Goal: Information Seeking & Learning: Learn about a topic

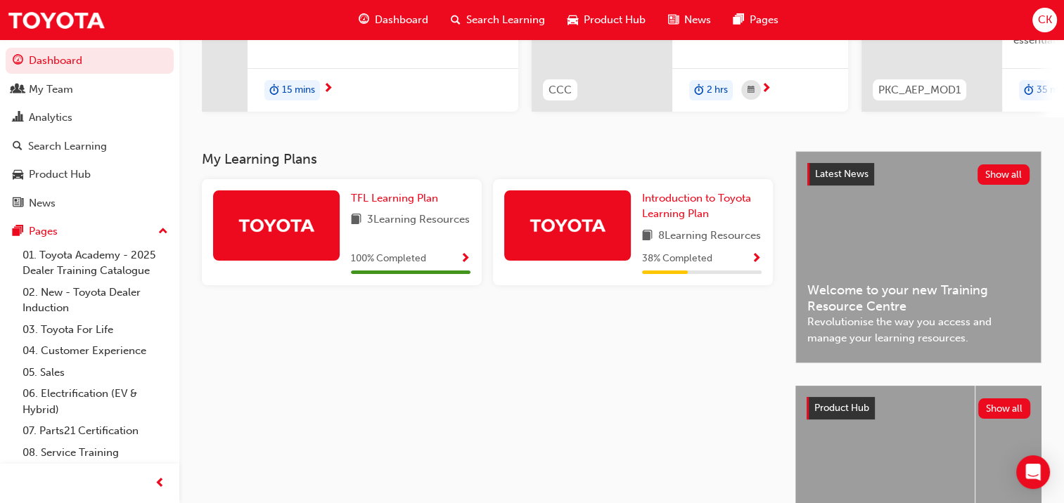
scroll to position [281, 0]
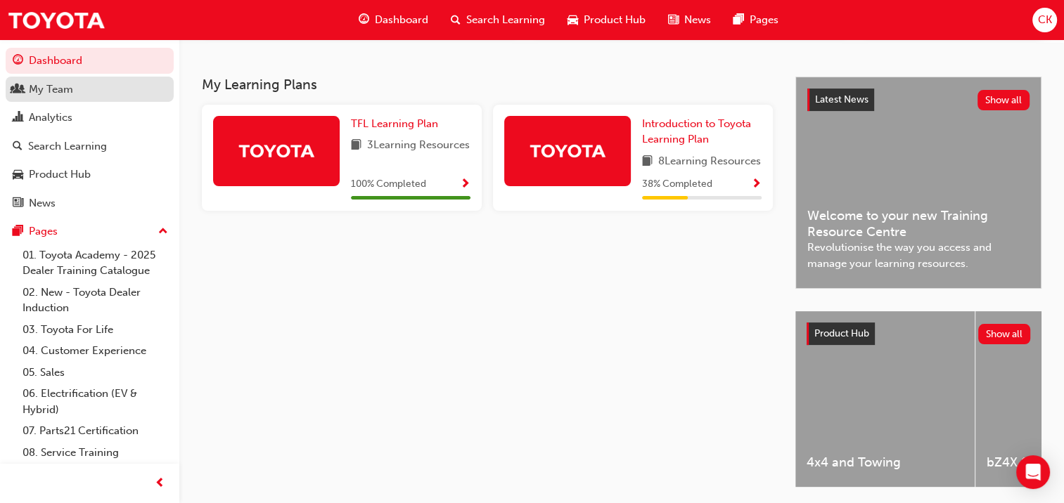
click at [112, 91] on div "My Team" at bounding box center [90, 90] width 154 height 18
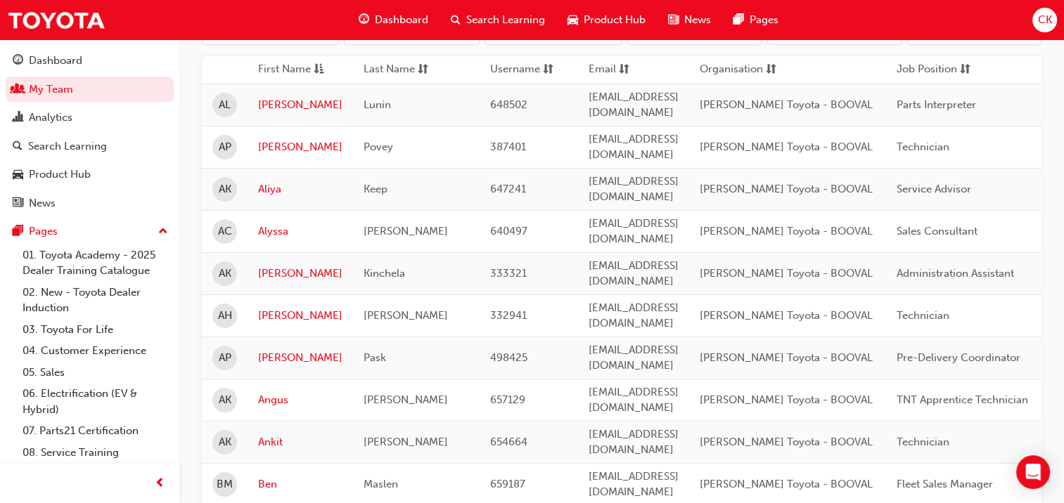
scroll to position [211, 0]
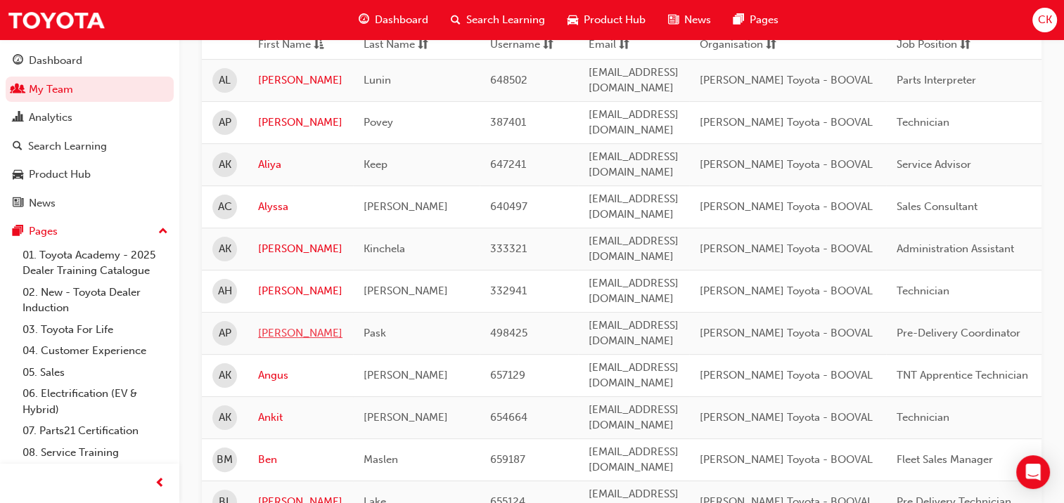
click at [278, 326] on link "[PERSON_NAME]" at bounding box center [300, 334] width 84 height 16
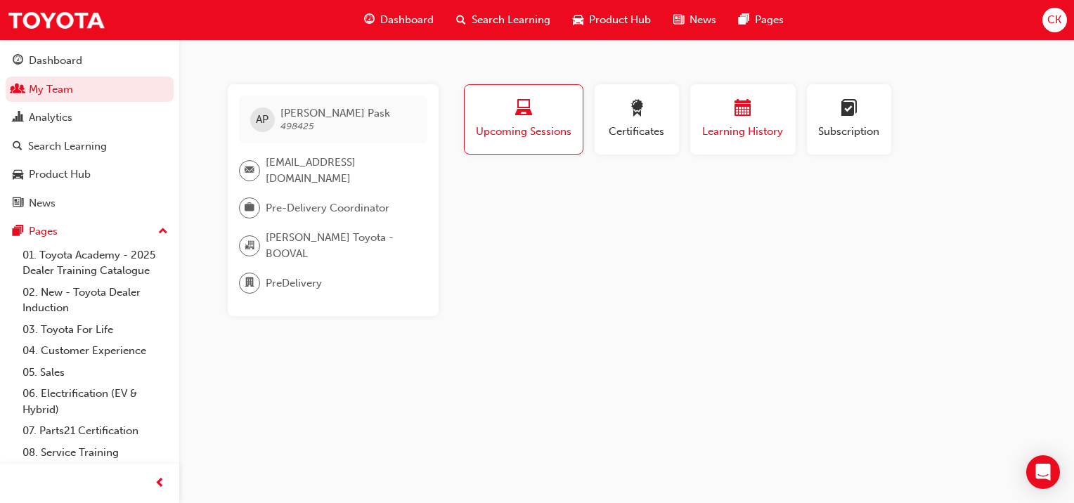
click at [754, 124] on span "Learning History" at bounding box center [743, 132] width 84 height 16
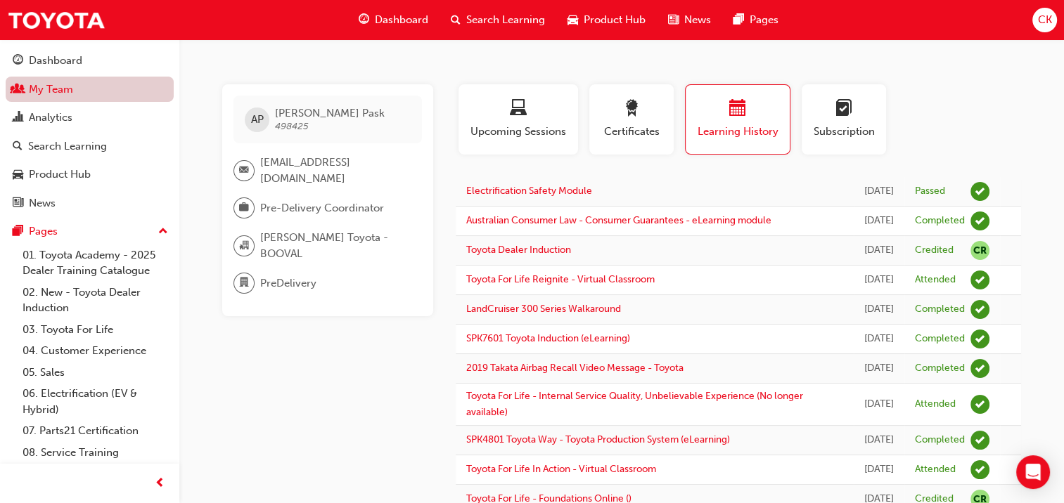
click at [58, 89] on link "My Team" at bounding box center [90, 90] width 168 height 26
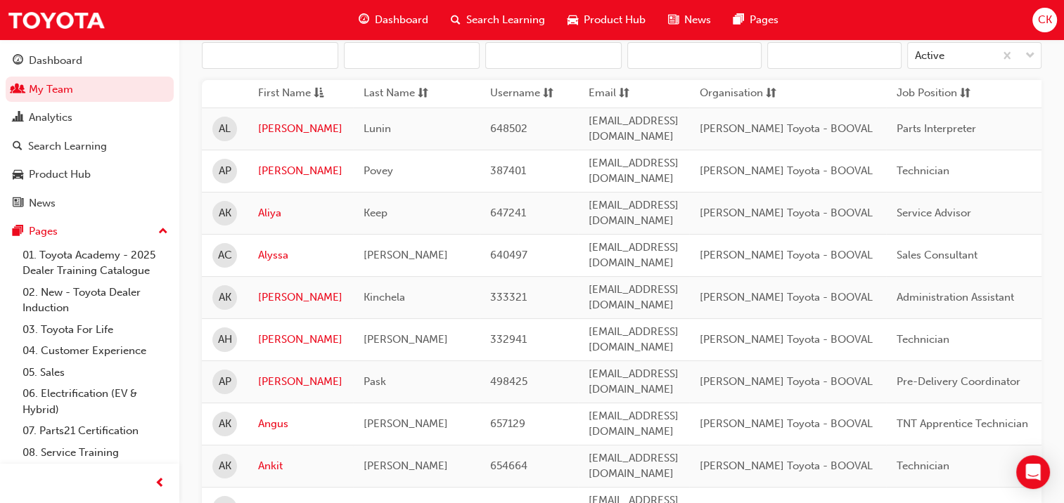
scroll to position [211, 0]
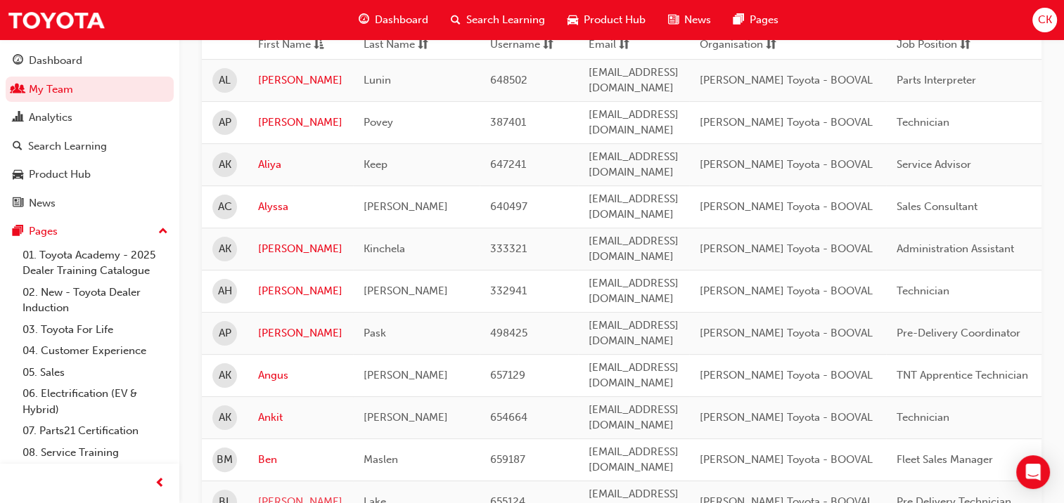
click at [277, 494] on link "[PERSON_NAME]" at bounding box center [300, 502] width 84 height 16
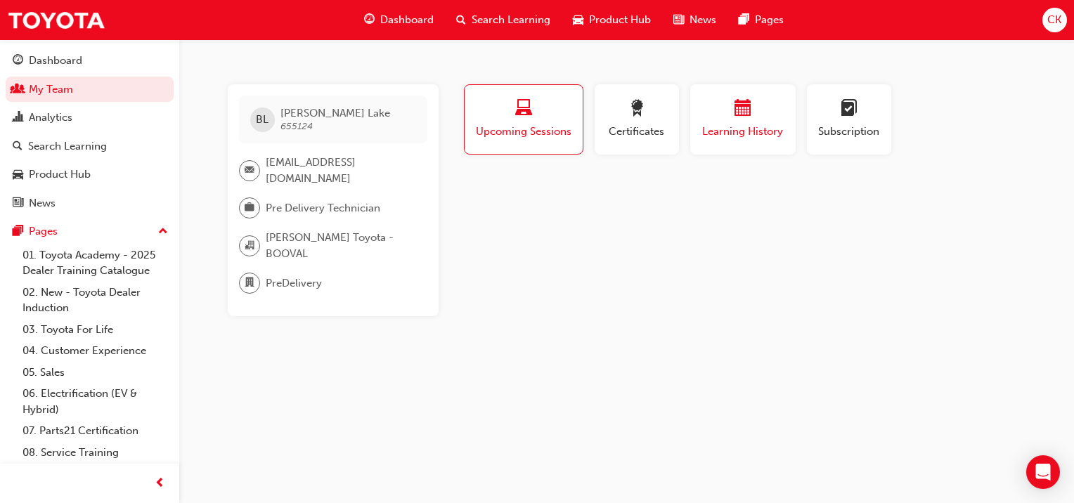
click at [733, 117] on div "button" at bounding box center [743, 111] width 84 height 22
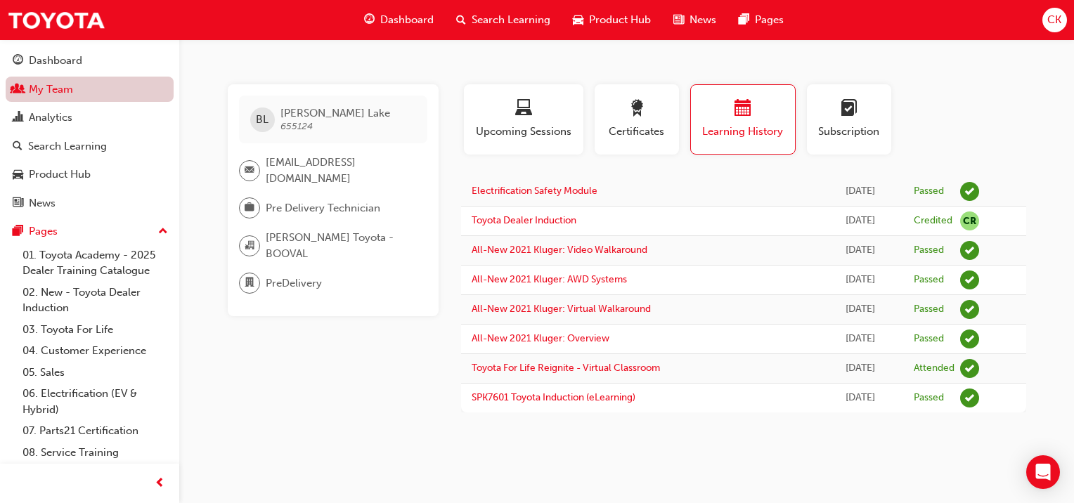
click at [31, 86] on link "My Team" at bounding box center [90, 90] width 168 height 26
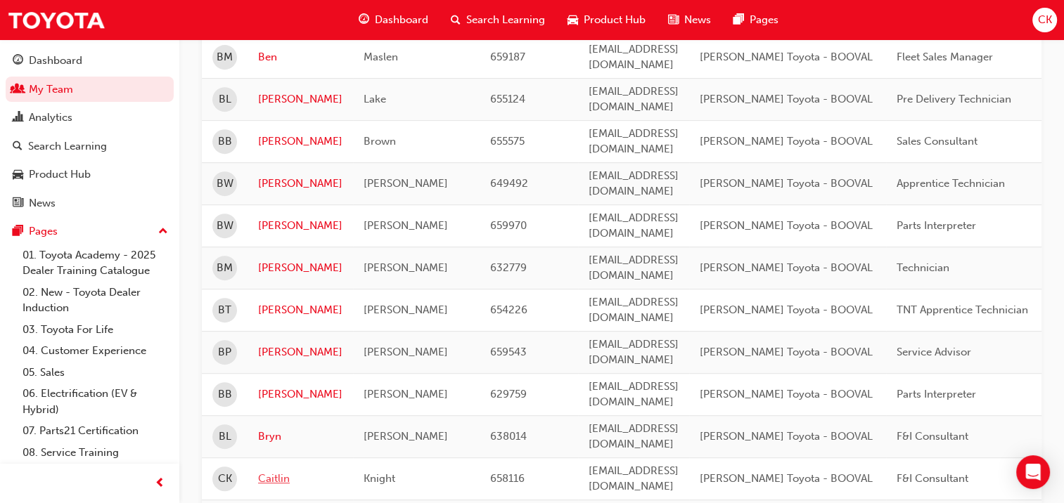
scroll to position [703, 0]
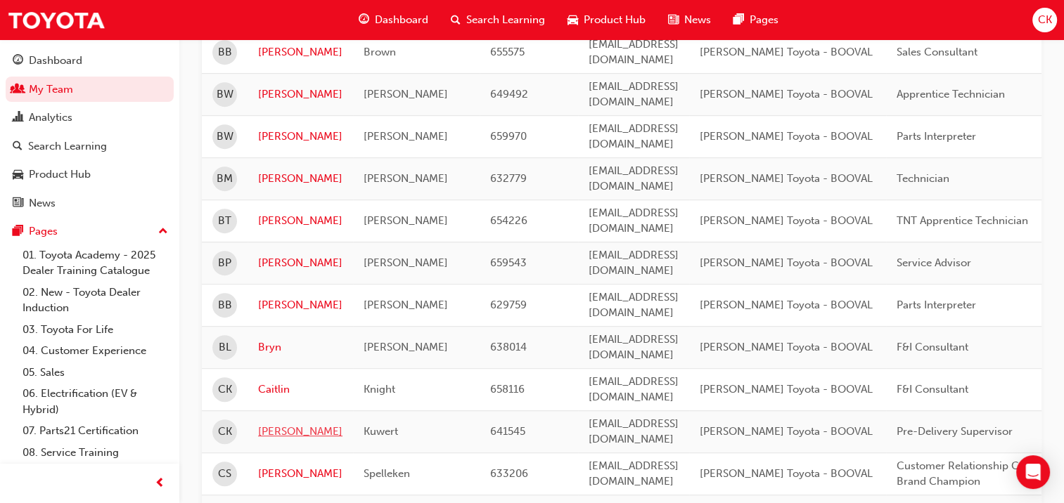
click at [266, 424] on link "[PERSON_NAME]" at bounding box center [300, 432] width 84 height 16
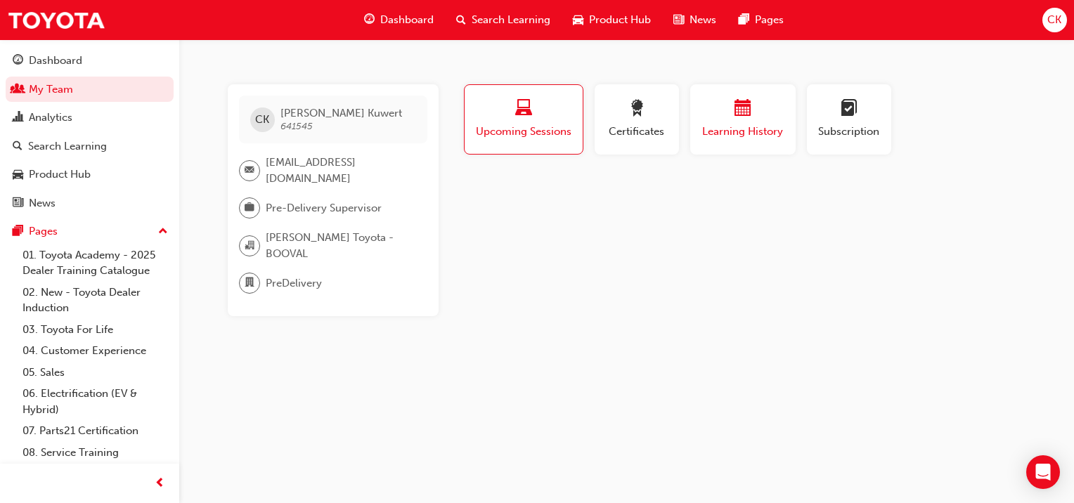
click at [759, 115] on div "button" at bounding box center [743, 111] width 84 height 22
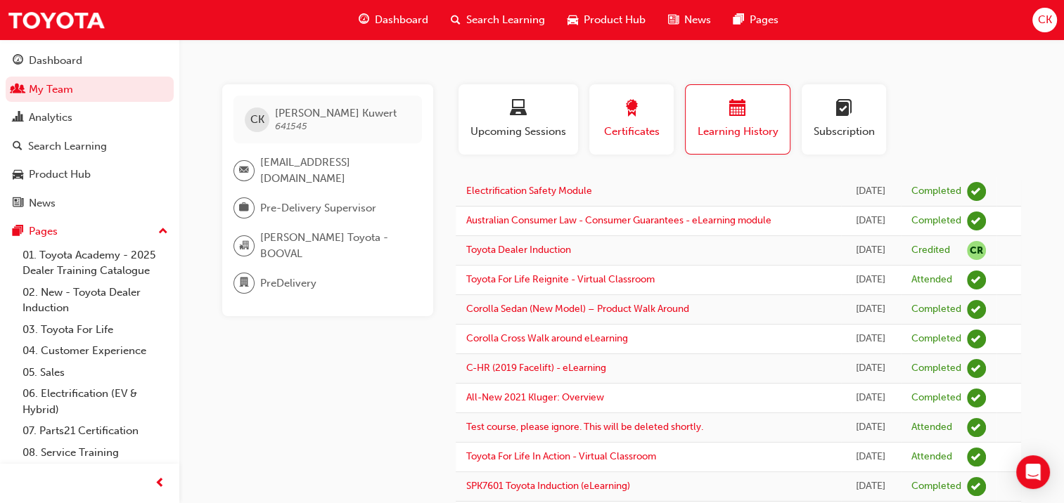
click at [634, 119] on span "award-icon" at bounding box center [631, 109] width 17 height 19
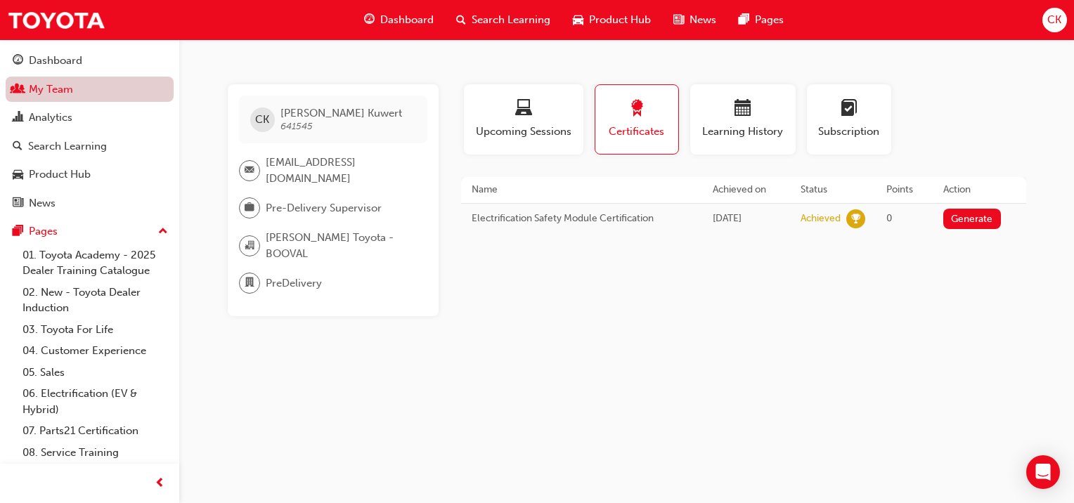
click at [44, 86] on link "My Team" at bounding box center [90, 90] width 168 height 26
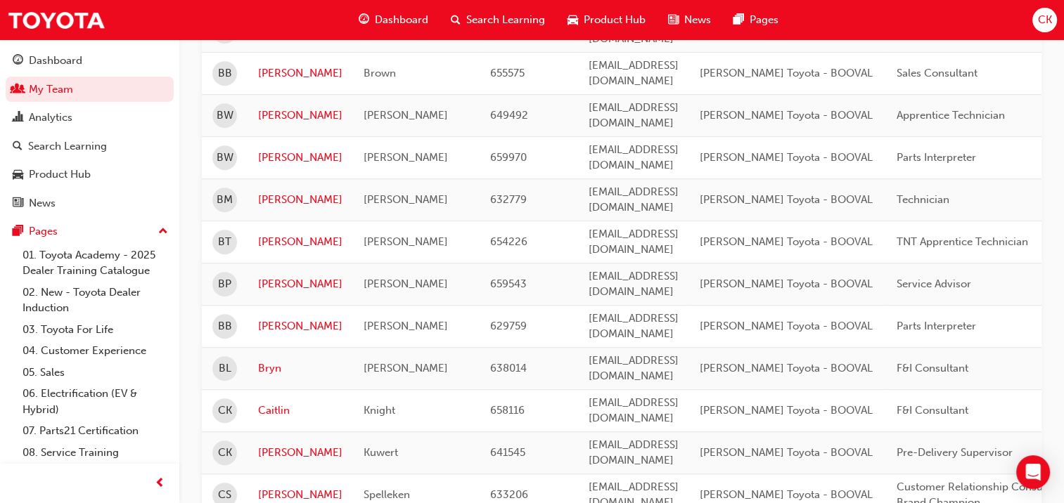
scroll to position [703, 0]
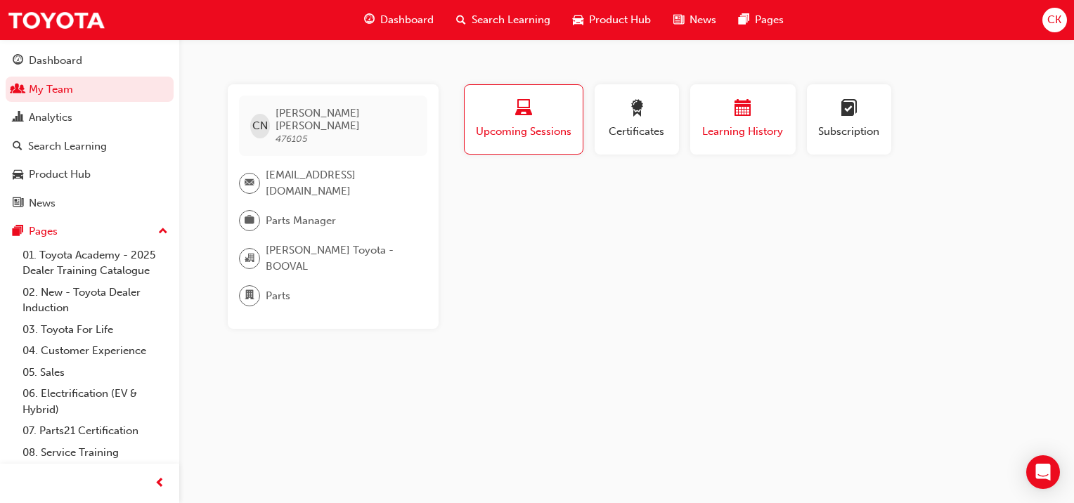
click at [764, 118] on div "button" at bounding box center [743, 111] width 84 height 22
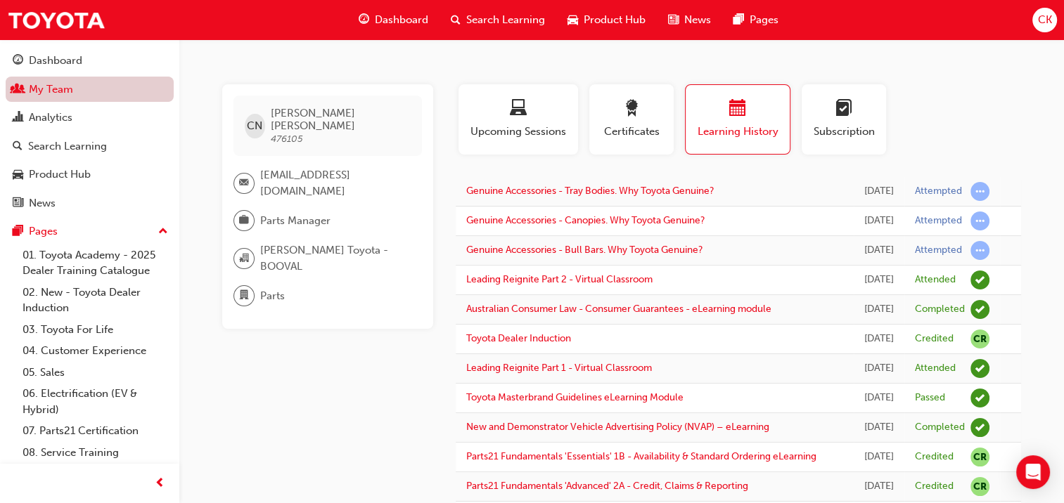
click at [68, 85] on link "My Team" at bounding box center [90, 90] width 168 height 26
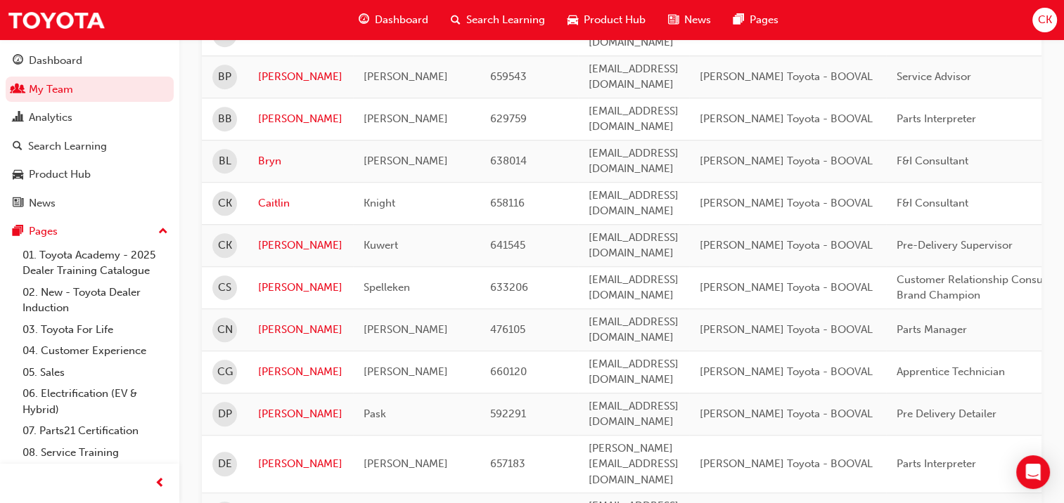
scroll to position [914, 0]
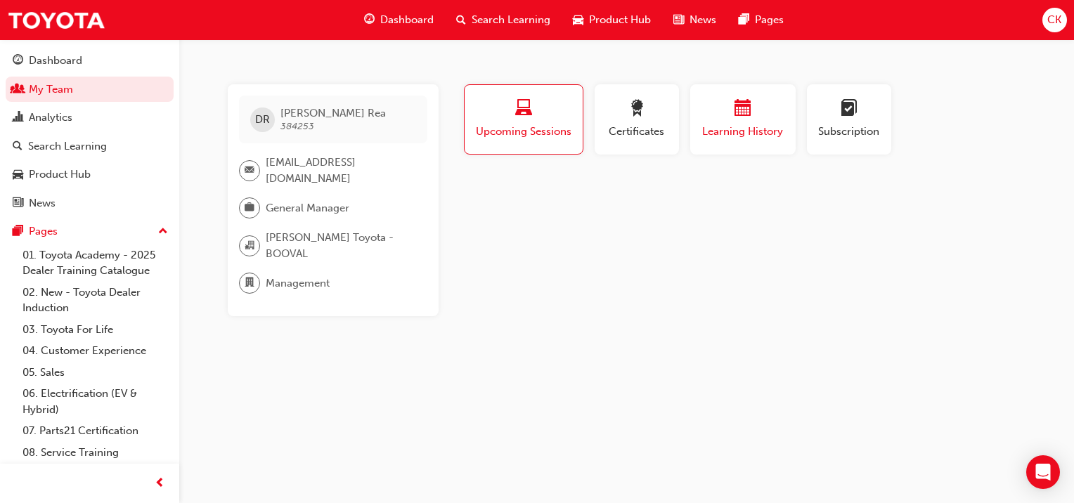
click at [729, 121] on div "Learning History" at bounding box center [743, 120] width 84 height 40
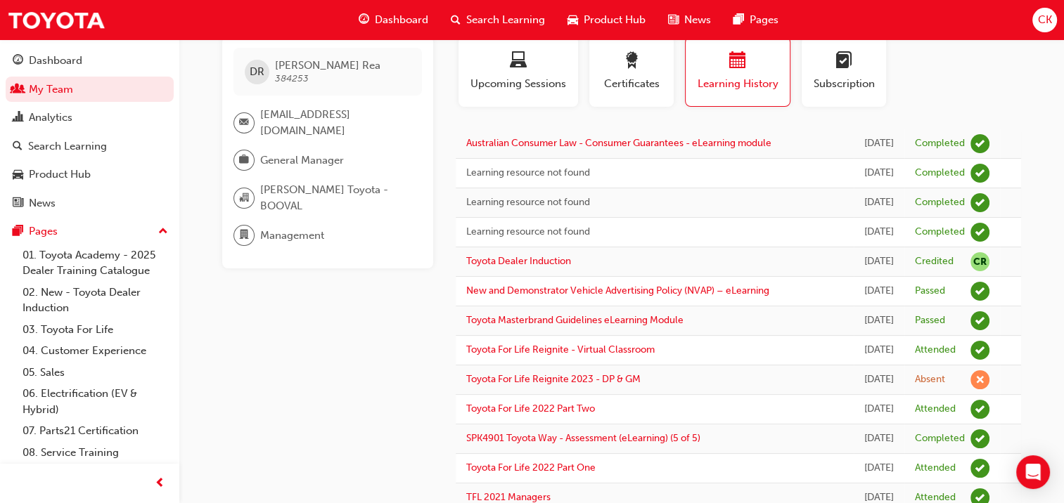
scroll to position [115, 0]
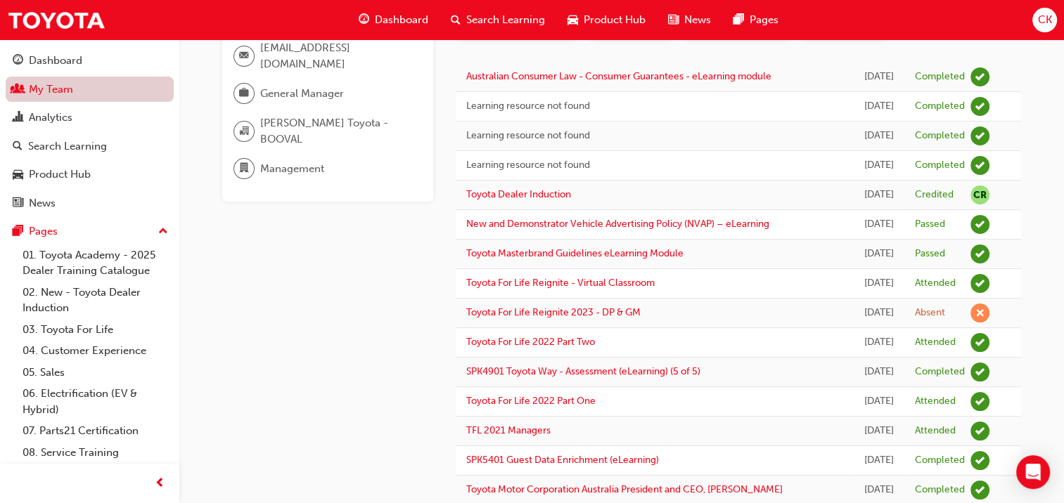
click at [63, 92] on link "My Team" at bounding box center [90, 90] width 168 height 26
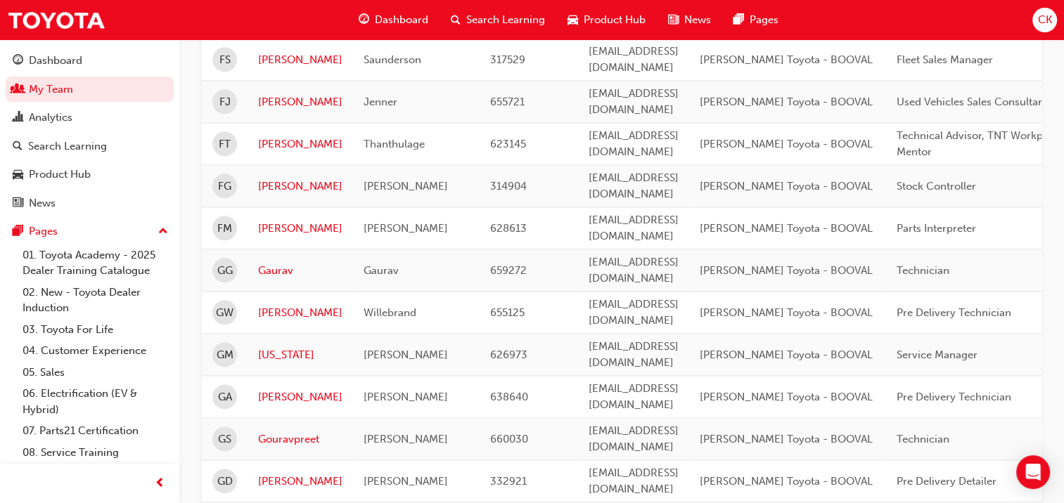
scroll to position [1661, 0]
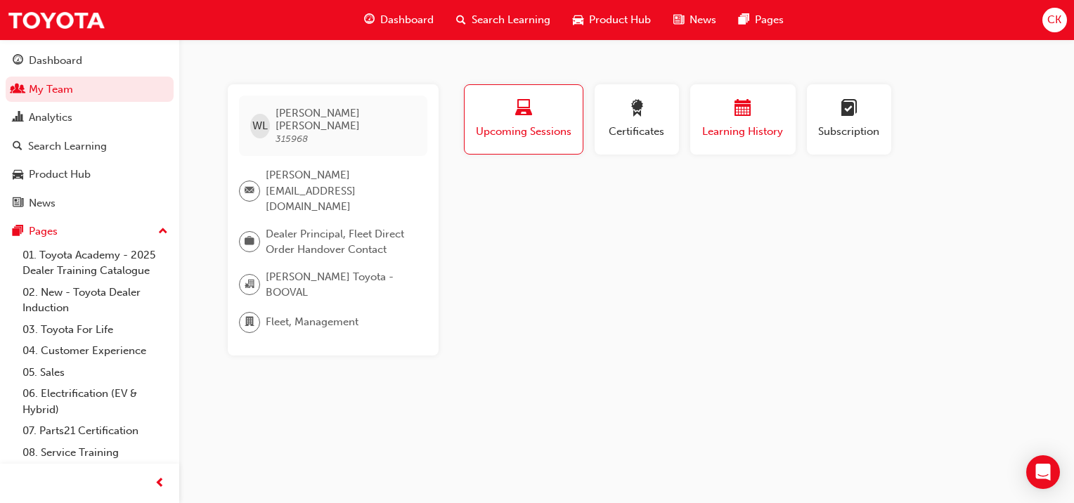
click at [729, 129] on span "Learning History" at bounding box center [743, 132] width 84 height 16
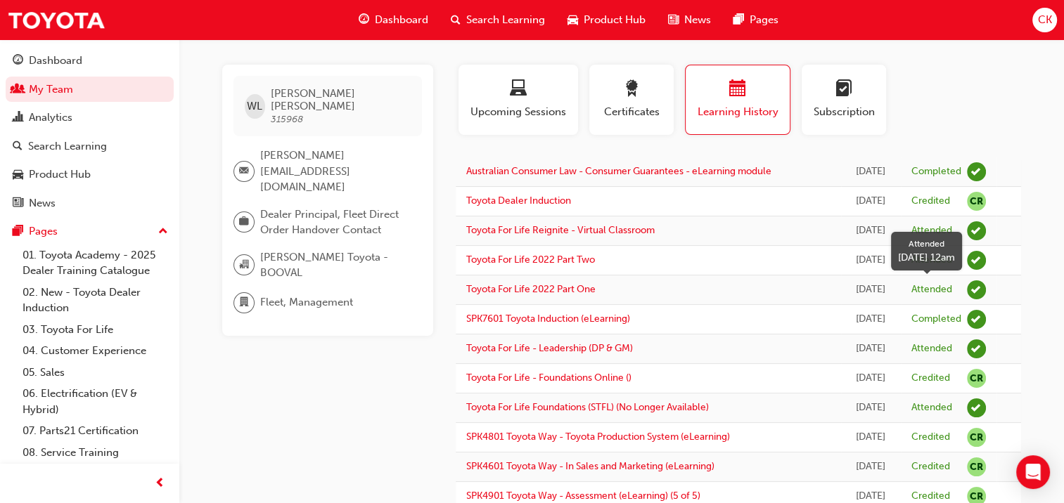
scroll to position [8, 0]
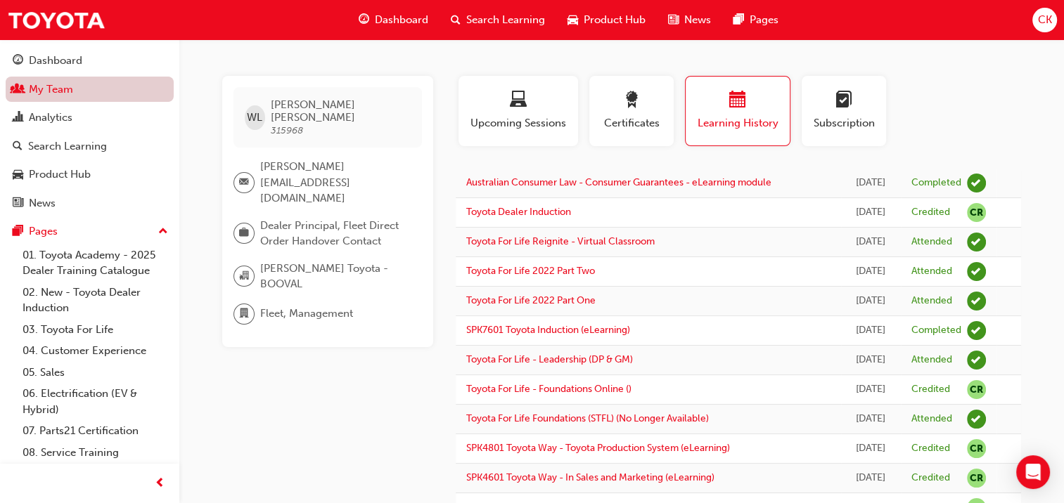
click at [52, 87] on link "My Team" at bounding box center [90, 90] width 168 height 26
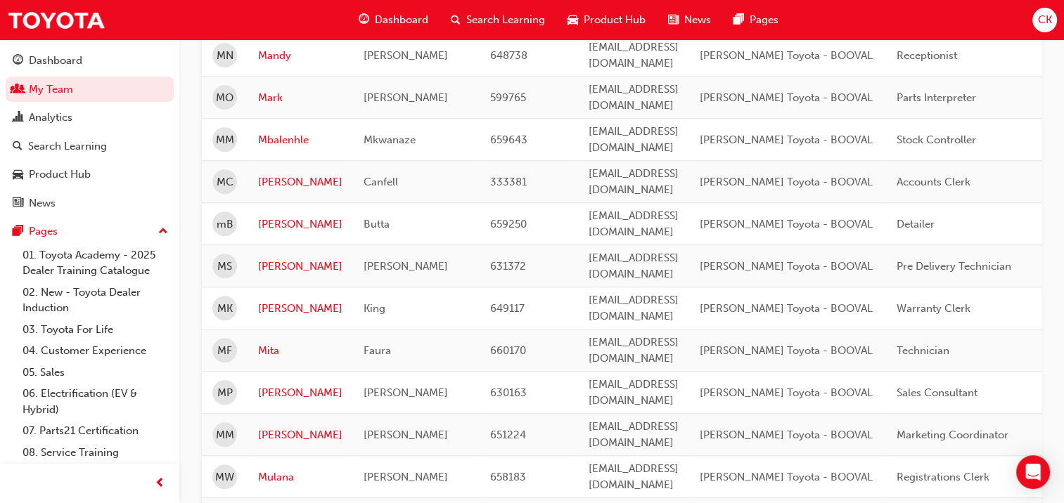
scroll to position [948, 0]
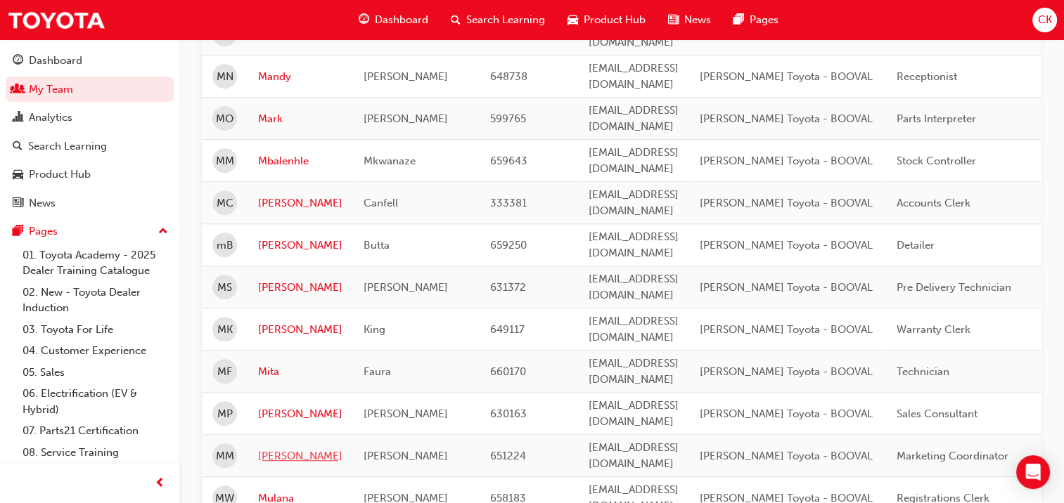
click at [265, 449] on link "[PERSON_NAME]" at bounding box center [300, 457] width 84 height 16
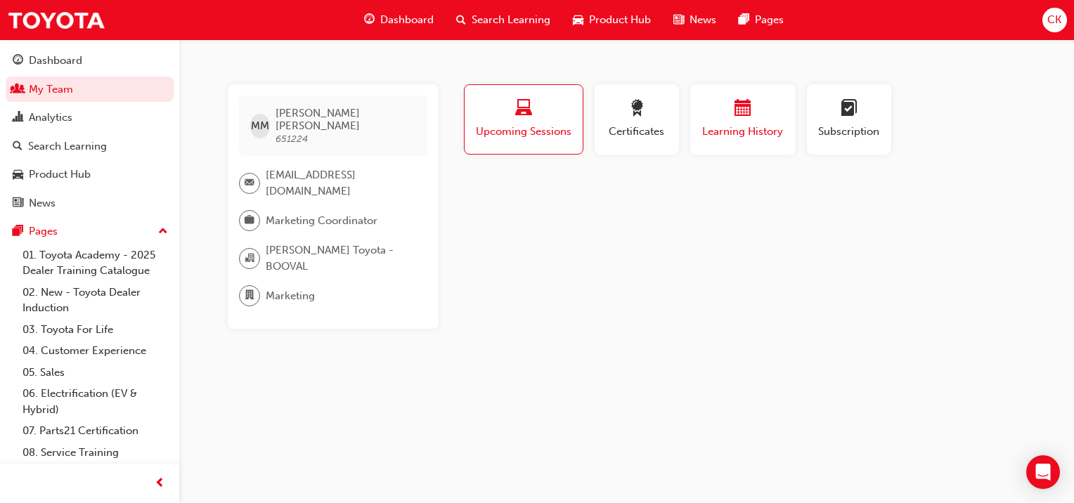
click at [735, 116] on span "calendar-icon" at bounding box center [743, 109] width 17 height 19
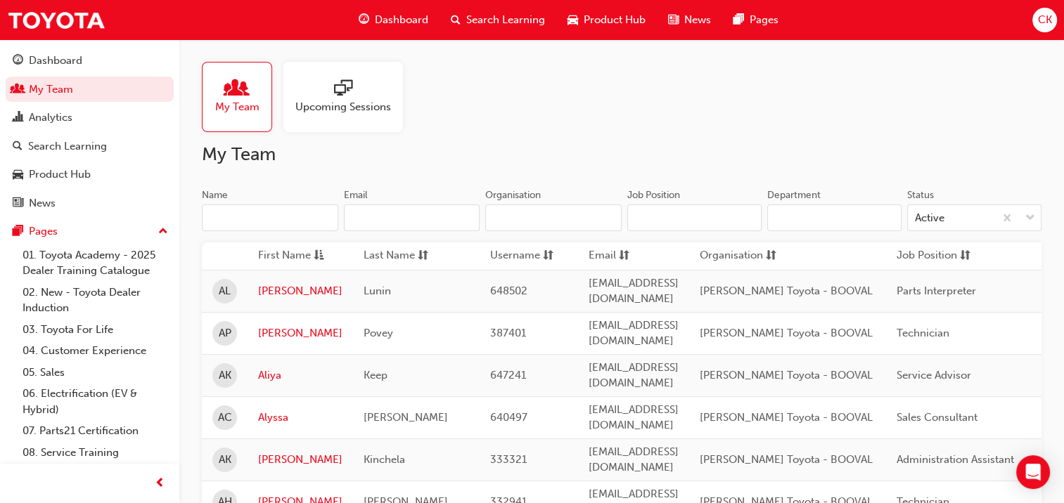
scroll to position [948, 0]
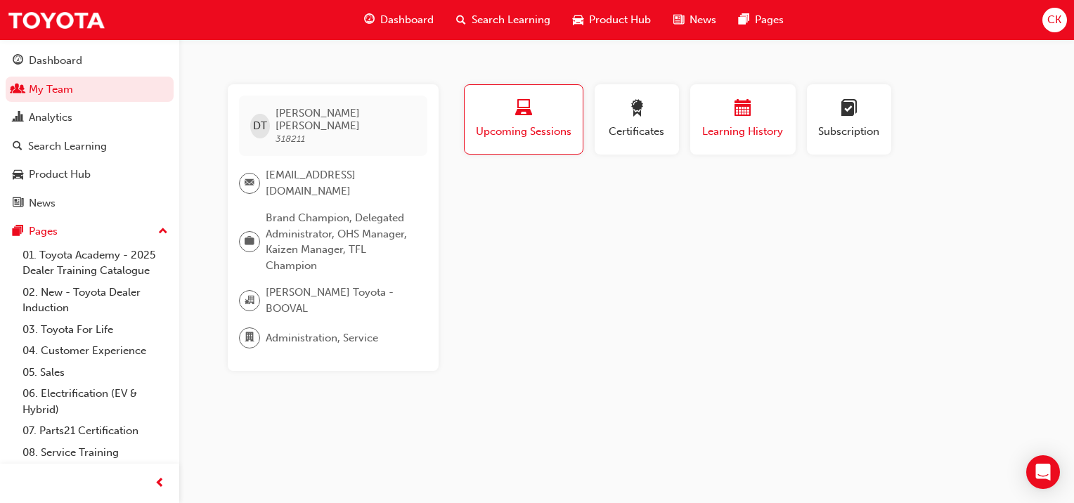
click at [751, 129] on span "Learning History" at bounding box center [743, 132] width 84 height 16
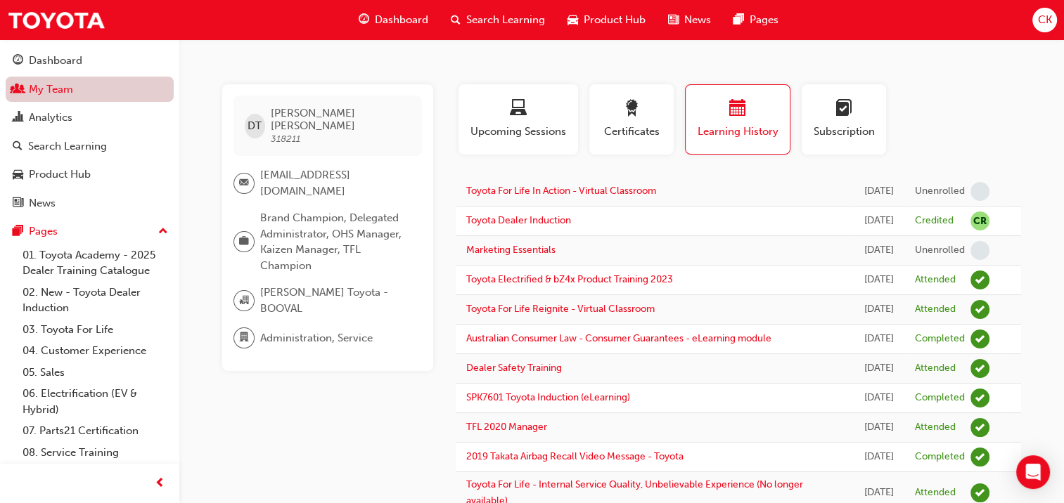
click at [70, 87] on link "My Team" at bounding box center [90, 90] width 168 height 26
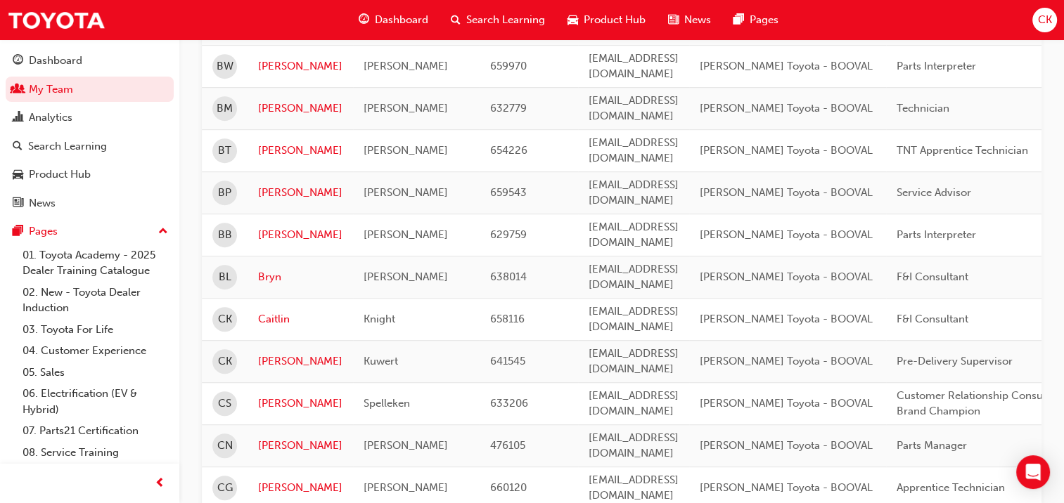
scroll to position [844, 0]
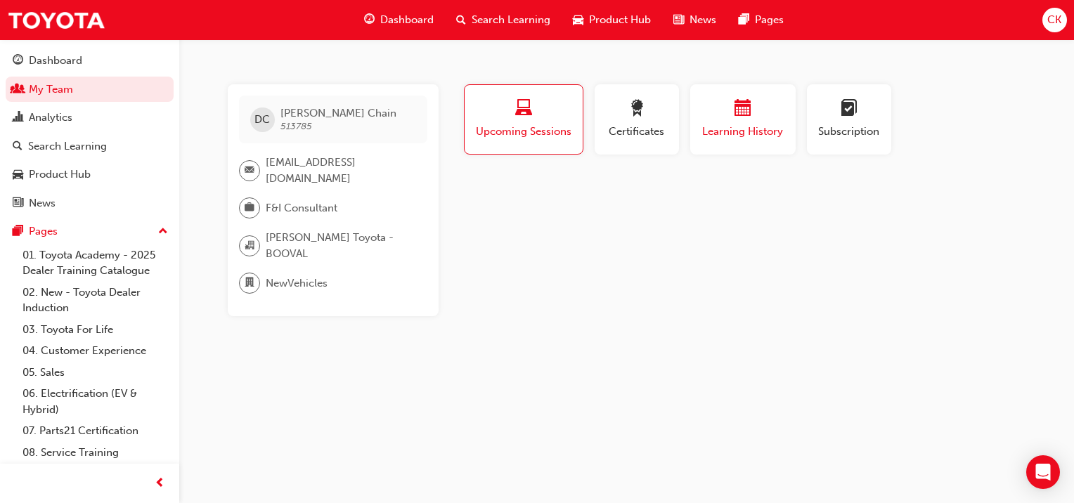
click at [752, 135] on span "Learning History" at bounding box center [743, 132] width 84 height 16
